Goal: Find specific page/section: Find specific page/section

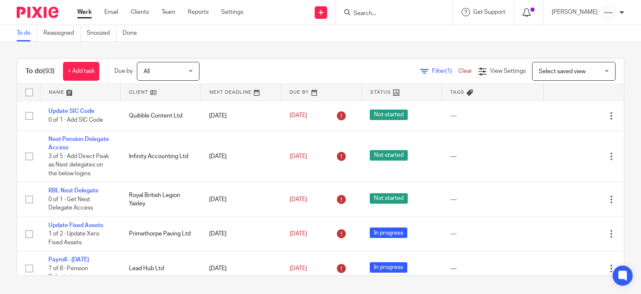
click at [531, 13] on icon at bounding box center [527, 12] width 8 height 8
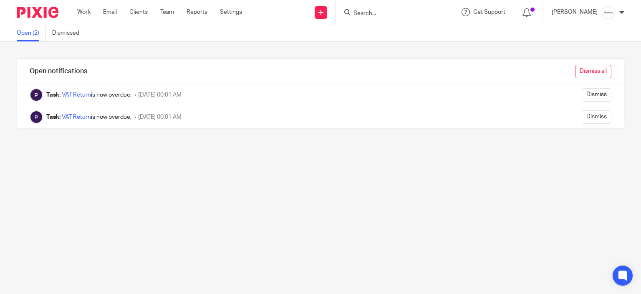
click at [580, 72] on input "Dismiss all" at bounding box center [593, 71] width 36 height 13
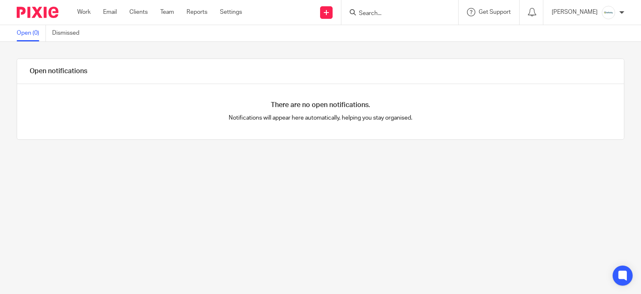
drag, startPoint x: 96, startPoint y: 20, endPoint x: 92, endPoint y: 16, distance: 5.9
click at [94, 18] on div "Work Email Clients Team Reports Settings Work Email Clients Team Reports Settin…" at bounding box center [162, 12] width 186 height 25
click at [90, 13] on link "Work" at bounding box center [83, 12] width 13 height 8
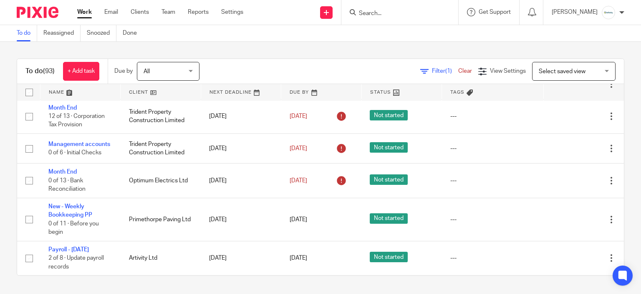
scroll to position [292, 0]
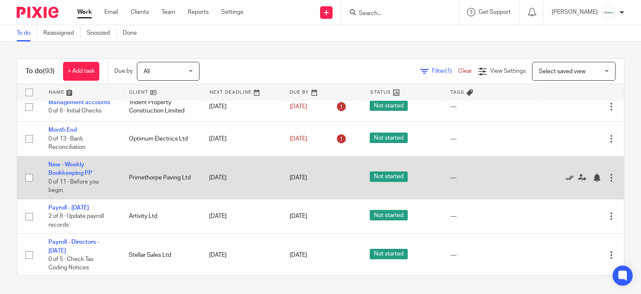
click at [566, 182] on icon at bounding box center [570, 177] width 8 height 8
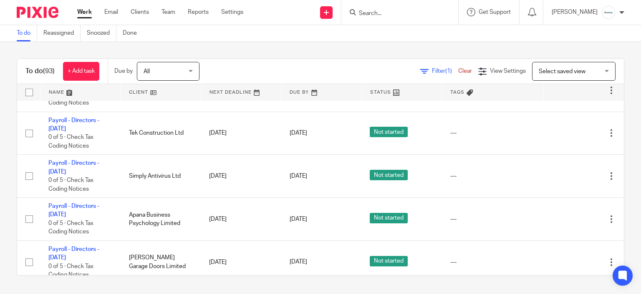
scroll to position [418, 0]
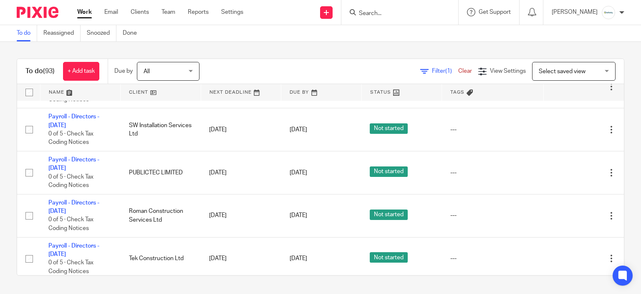
click at [542, 70] on span "Select saved view" at bounding box center [562, 71] width 47 height 6
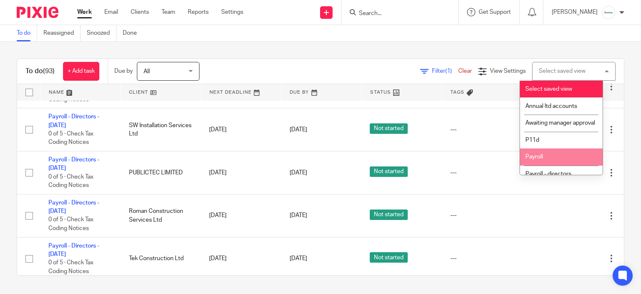
click at [560, 163] on li "Payroll" at bounding box center [561, 156] width 83 height 17
